Goal: Find specific page/section: Find specific page/section

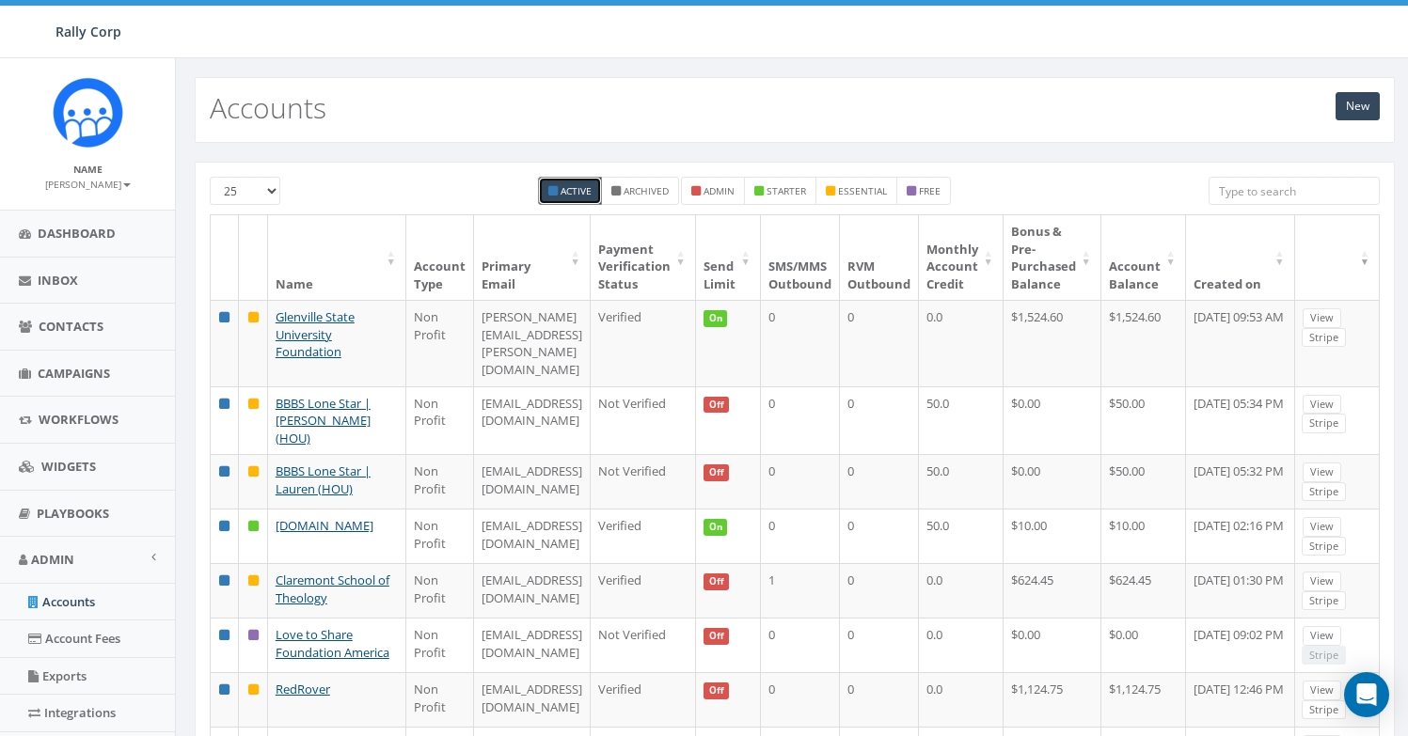
click at [1234, 192] on input "search" at bounding box center [1293, 191] width 171 height 28
paste input "American [MEDICAL_DATA] Association"
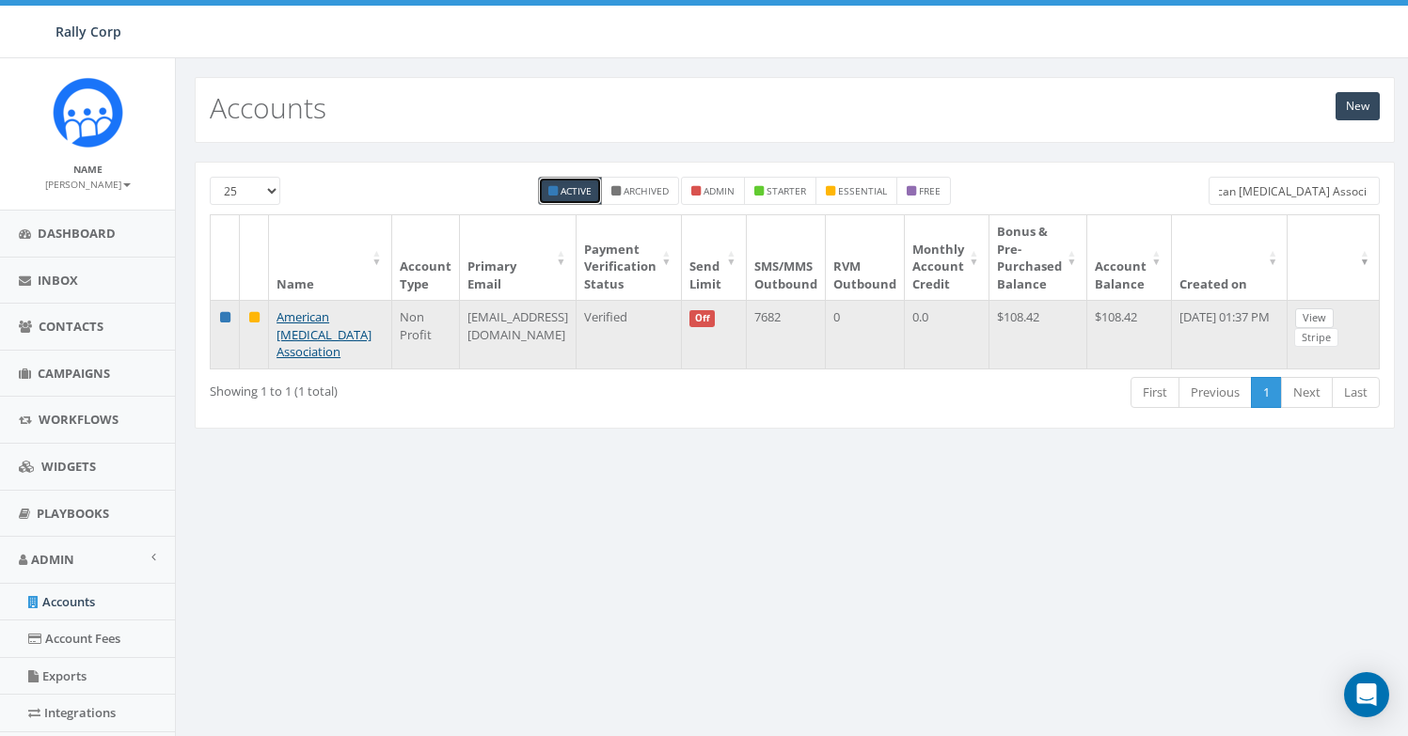
type input "American [MEDICAL_DATA] Association"
click at [1307, 323] on link "View" at bounding box center [1314, 318] width 39 height 20
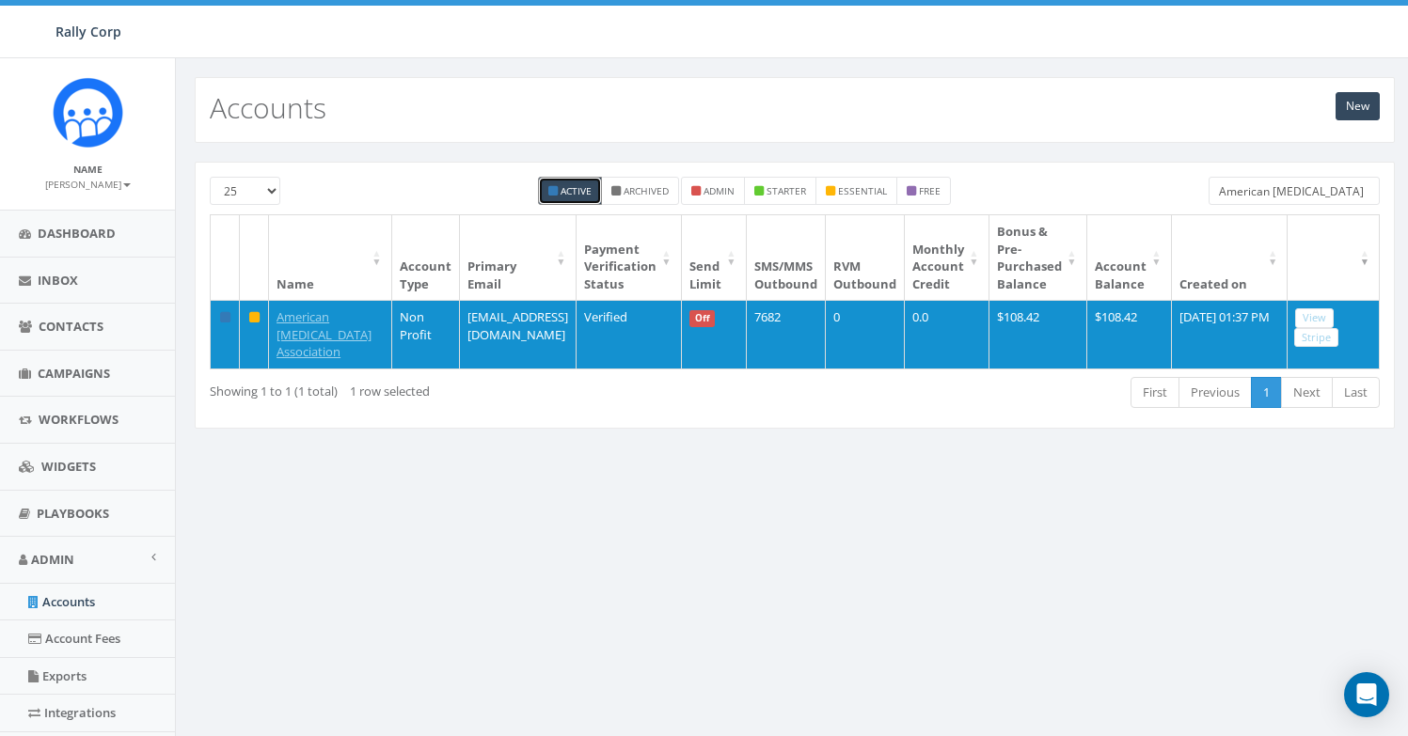
click at [1283, 200] on input "American [MEDICAL_DATA] Association" at bounding box center [1293, 191] width 171 height 28
paste input "Glenville State University Found"
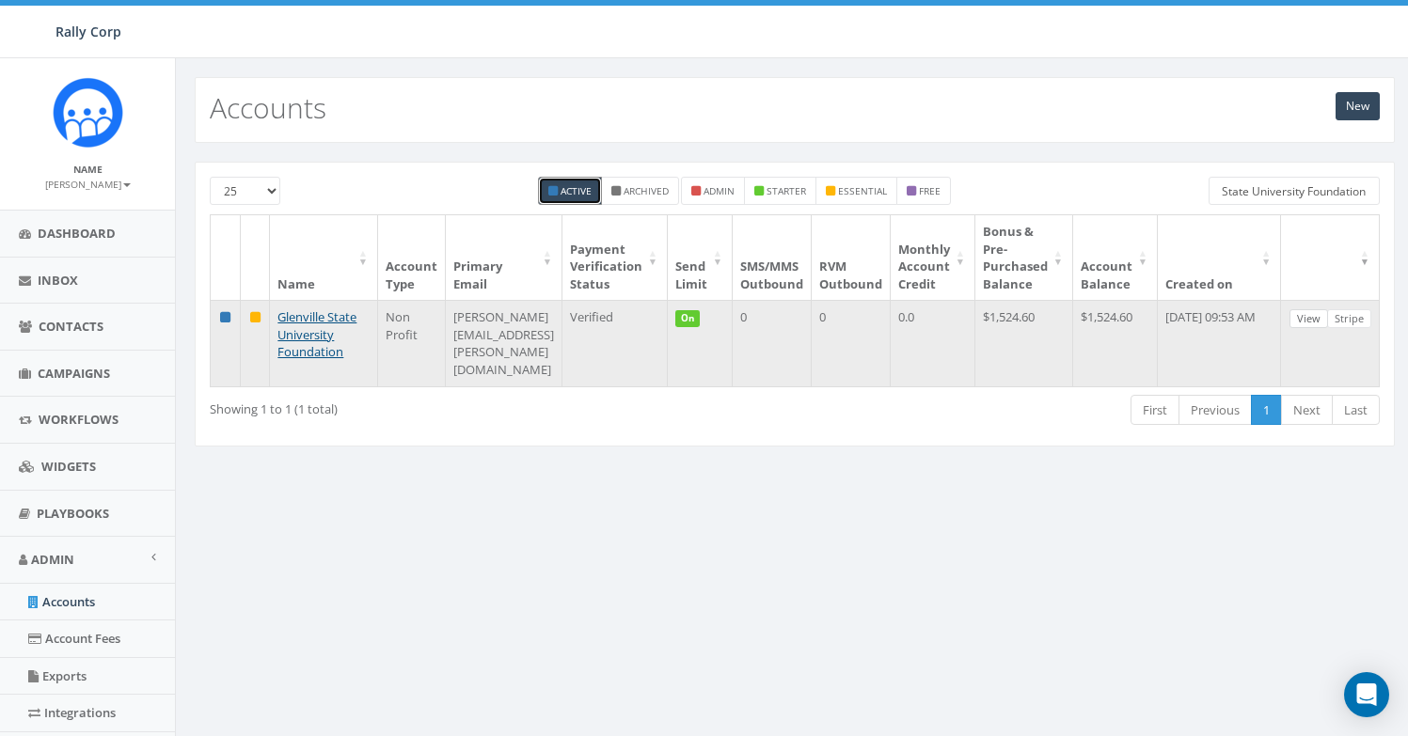
type input "Glenville State University Foundation"
click at [1314, 319] on link "View" at bounding box center [1308, 319] width 39 height 20
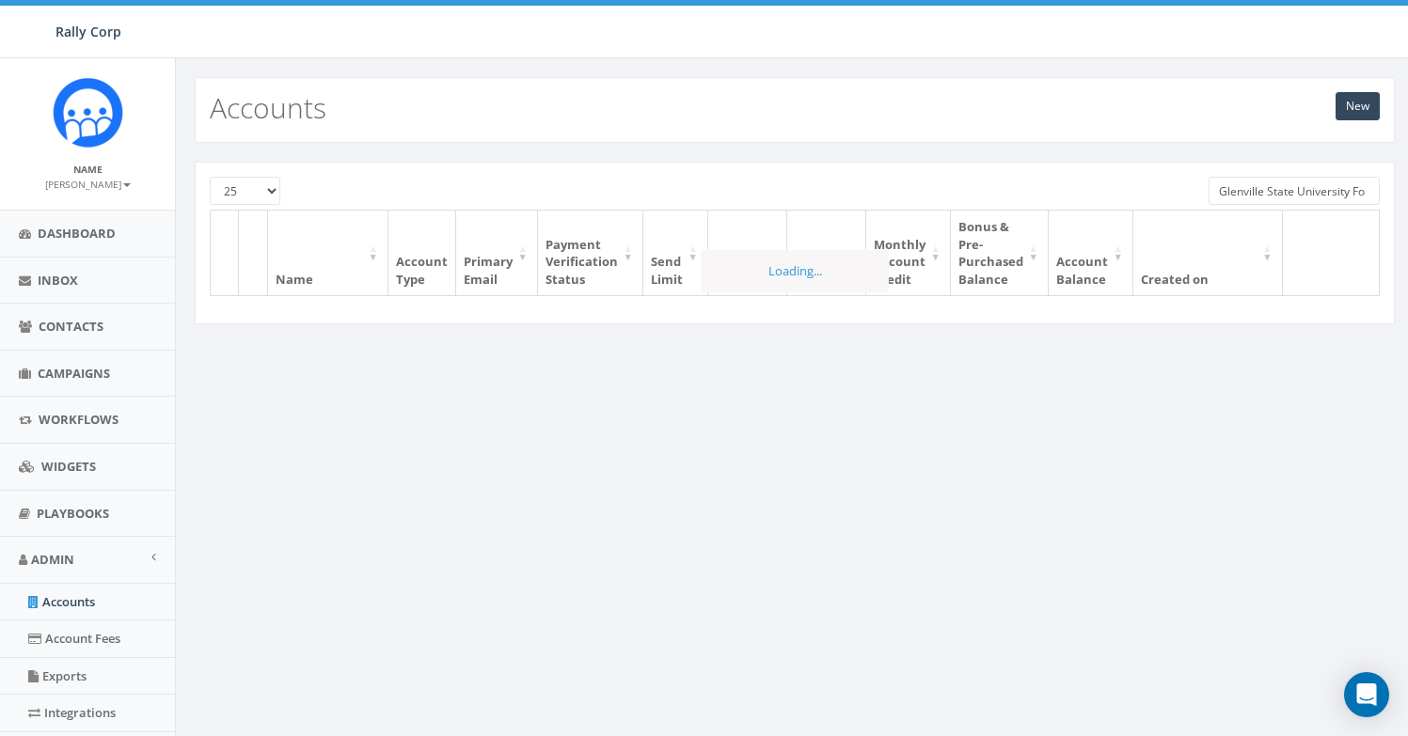
click at [1259, 192] on input "Glenville State University Foundation" at bounding box center [1293, 191] width 171 height 28
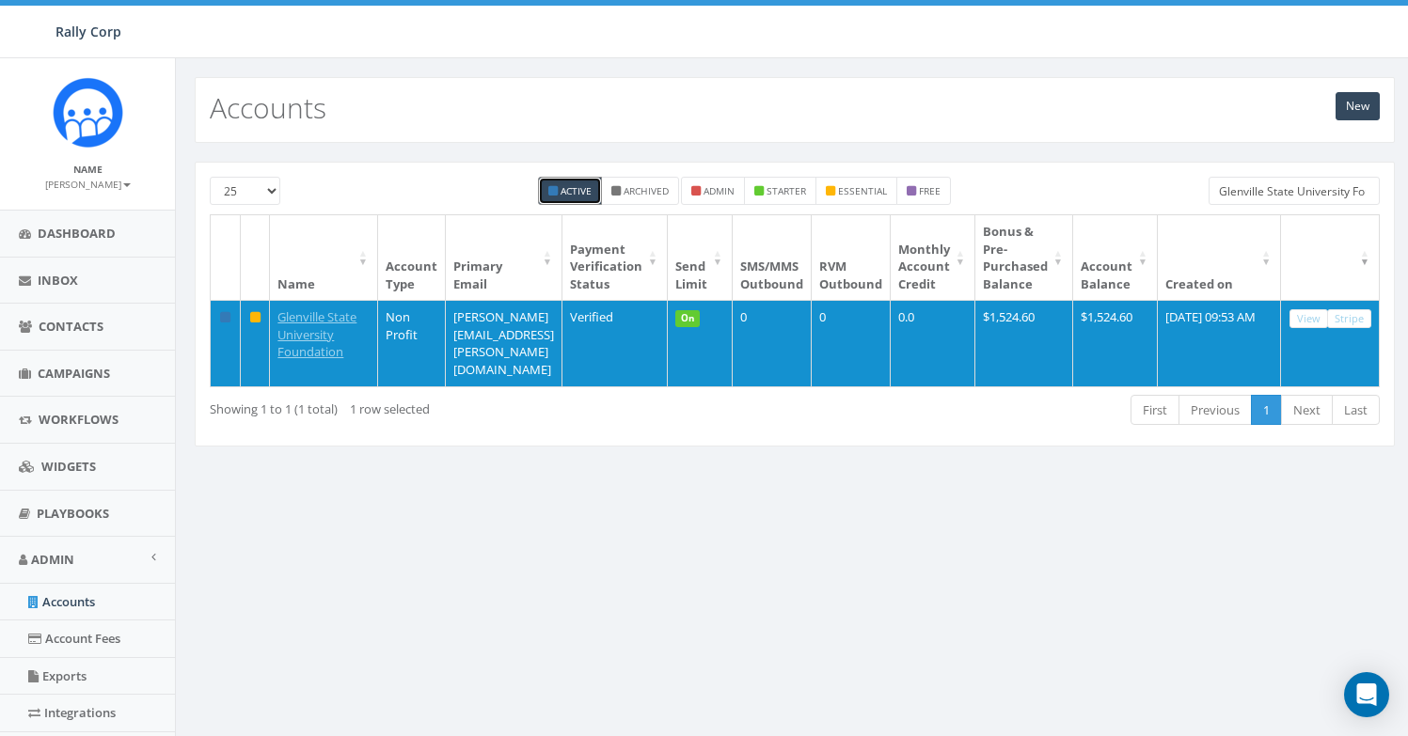
click at [1259, 192] on input "Glenville State University Foundation" at bounding box center [1293, 191] width 171 height 28
paste input "[US_STATE] Right to Life"
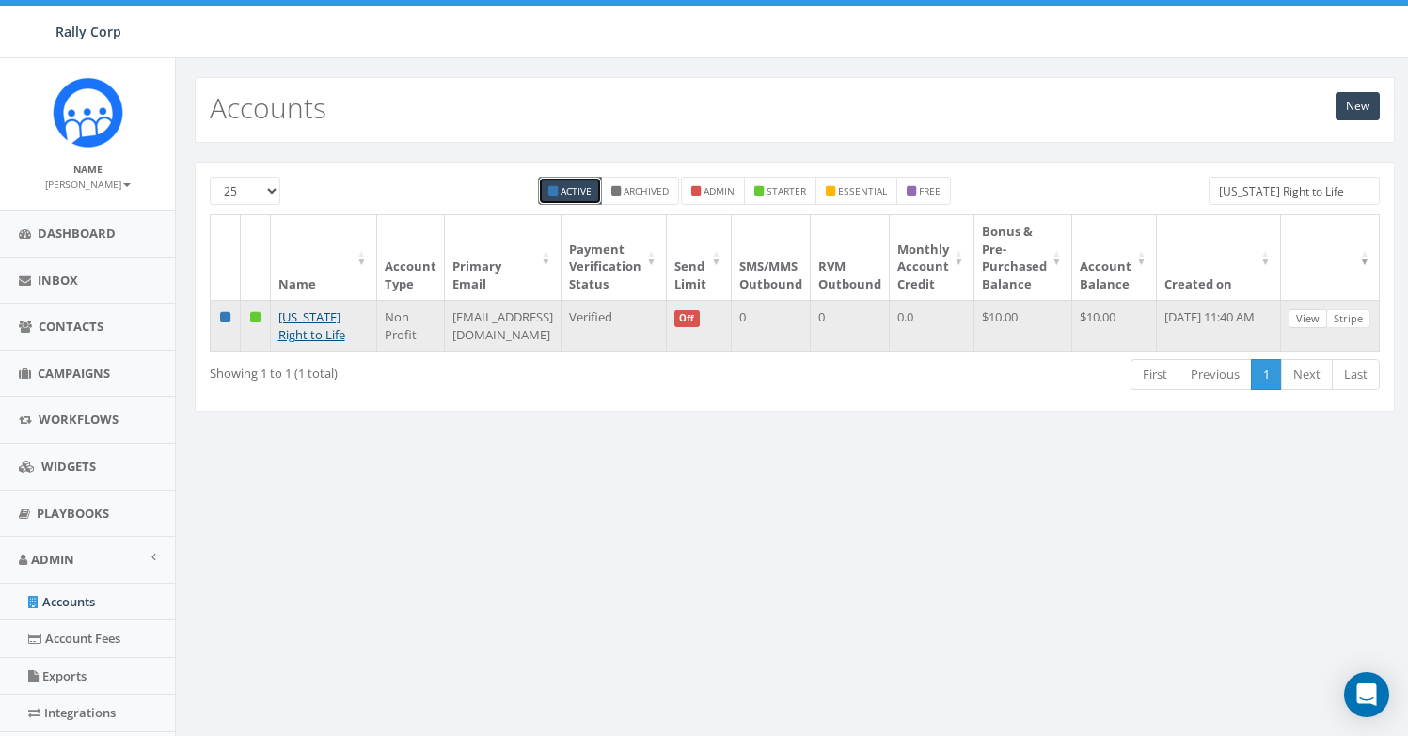
type input "Wisconsin Right to Life"
click at [1307, 319] on link "View" at bounding box center [1307, 319] width 39 height 20
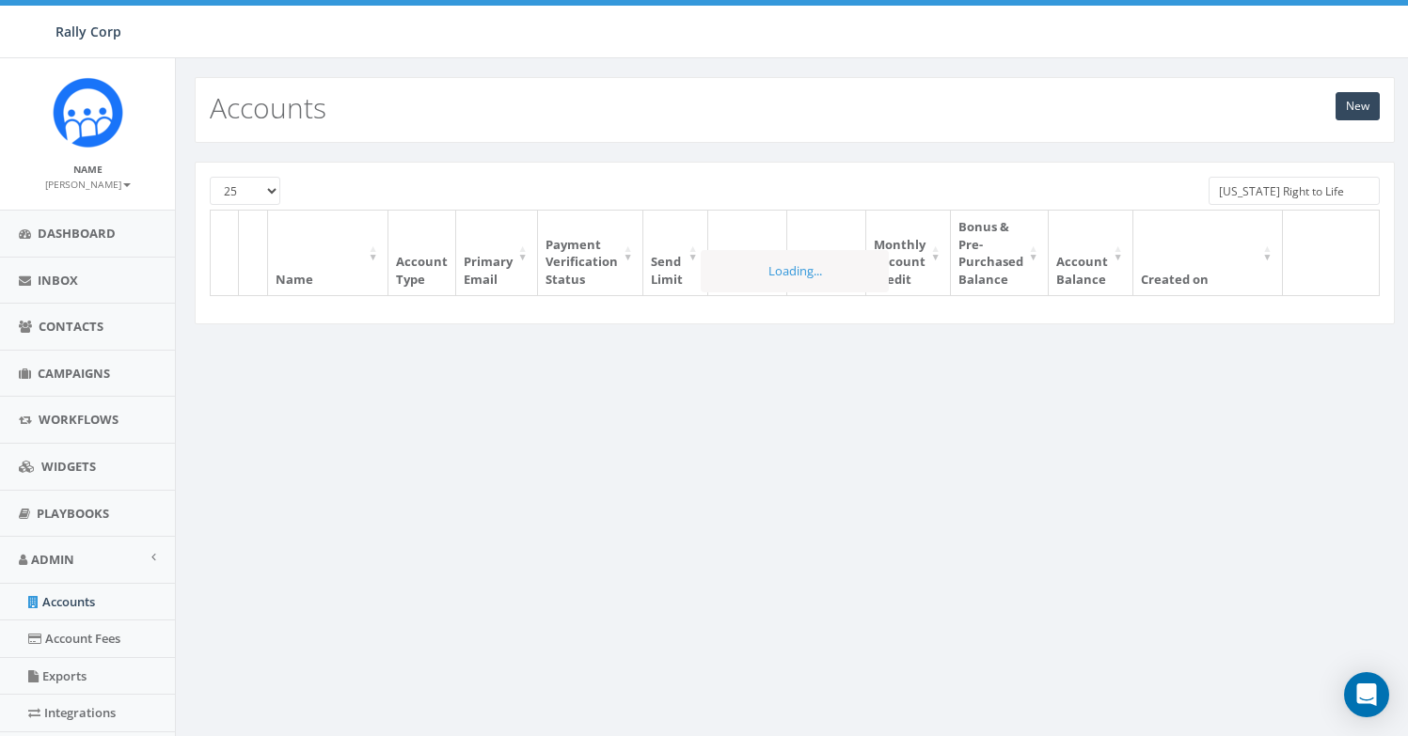
click at [1283, 182] on input "Wisconsin Right to Life" at bounding box center [1293, 191] width 171 height 28
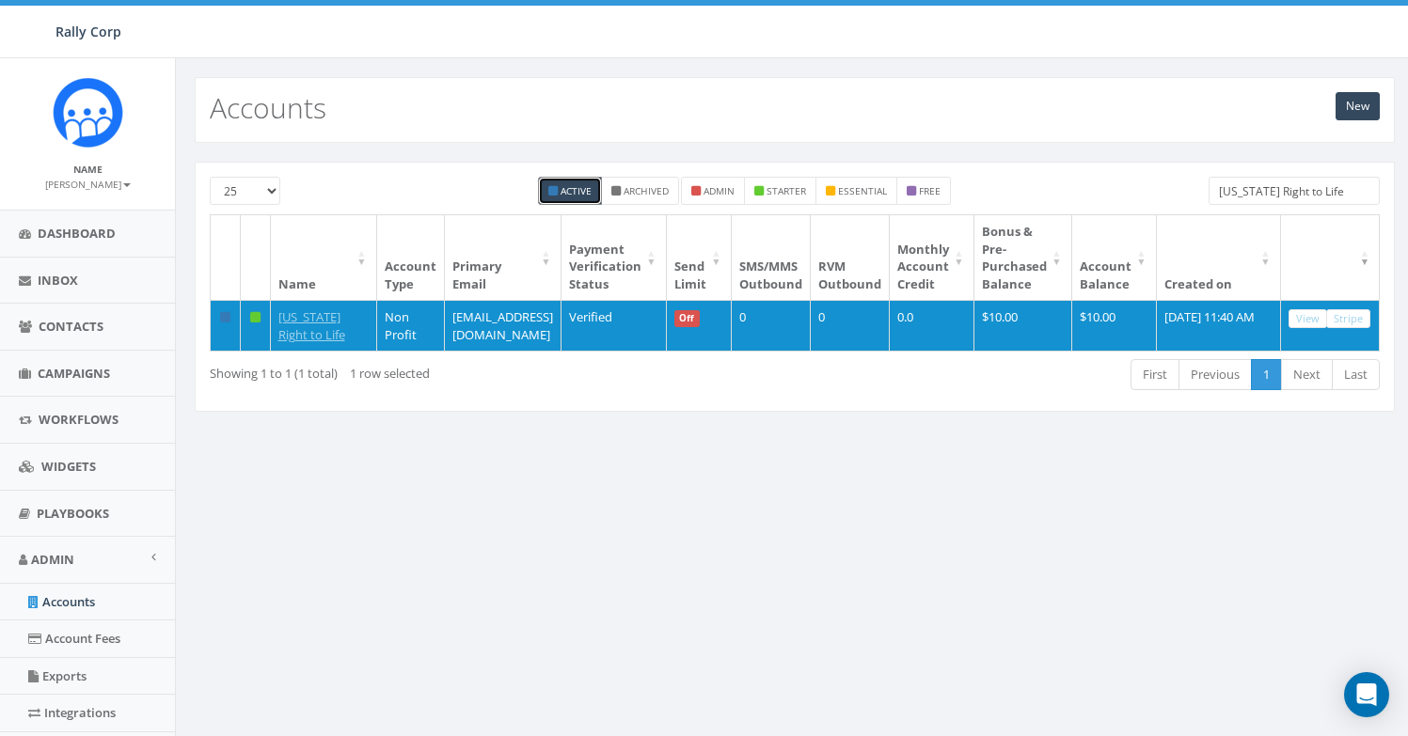
click at [1283, 182] on input "Wisconsin Right to Life" at bounding box center [1293, 191] width 171 height 28
paste input "Melanoma Research Foundation"
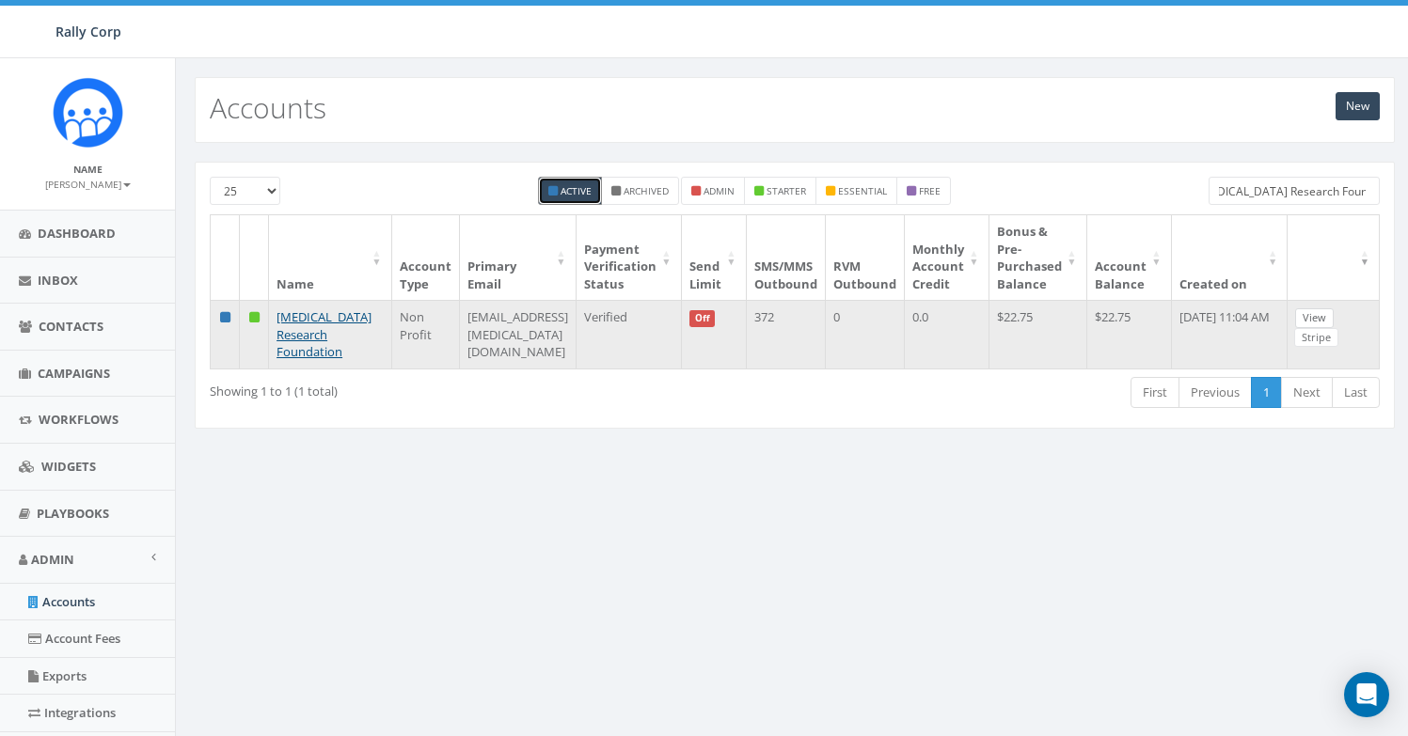
type input "Melanoma Research Foundation"
click at [1316, 320] on link "View" at bounding box center [1314, 318] width 39 height 20
type input "american br"
click at [1311, 312] on link "View" at bounding box center [1314, 318] width 39 height 20
